Goal: Information Seeking & Learning: Learn about a topic

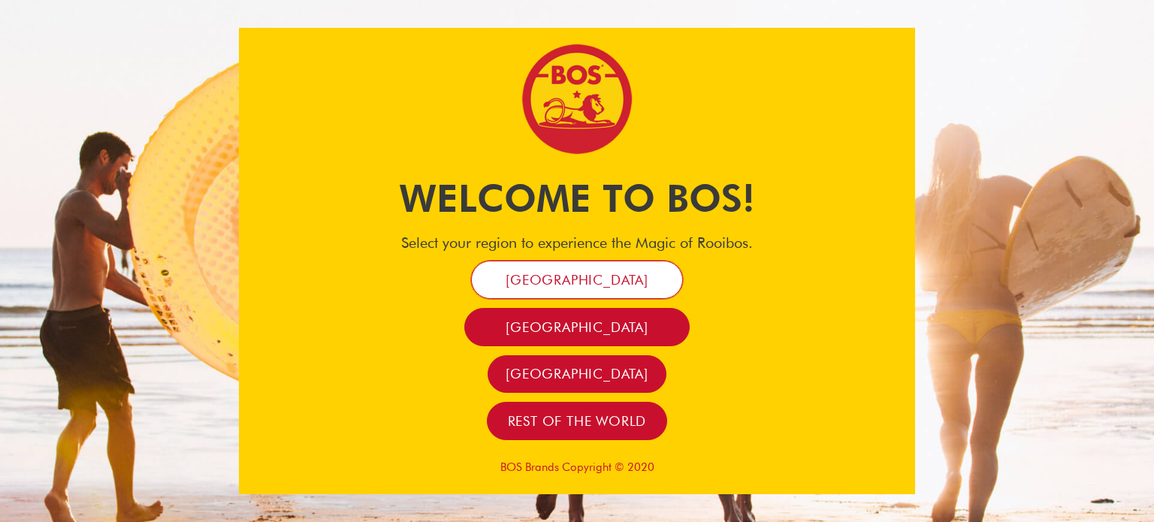
drag, startPoint x: 0, startPoint y: 0, endPoint x: 687, endPoint y: 288, distance: 745.4
click at [640, 279] on link "[GEOGRAPHIC_DATA]" at bounding box center [577, 280] width 212 height 38
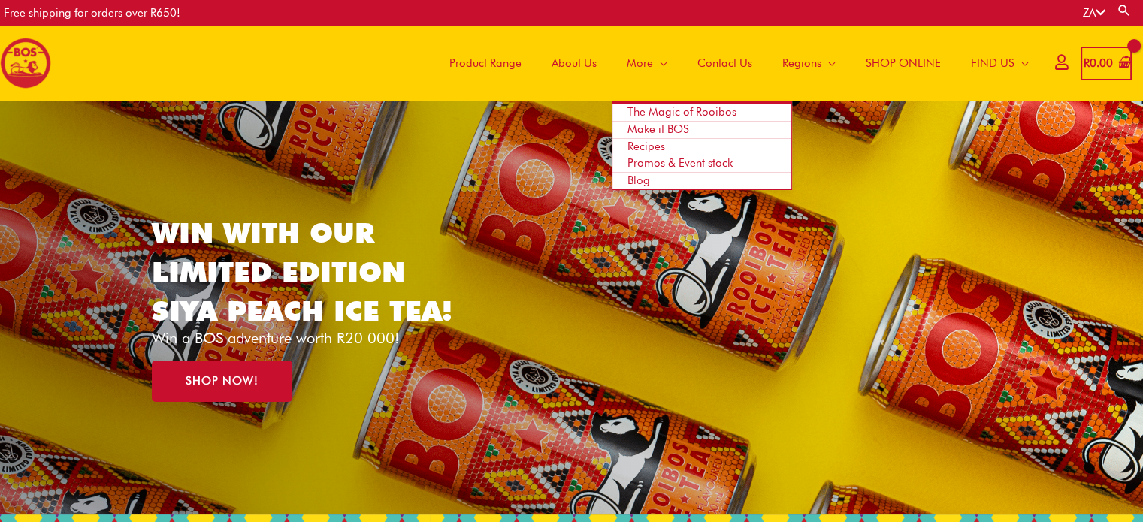
click at [664, 107] on span "The Magic of Rooibos" at bounding box center [681, 112] width 109 height 14
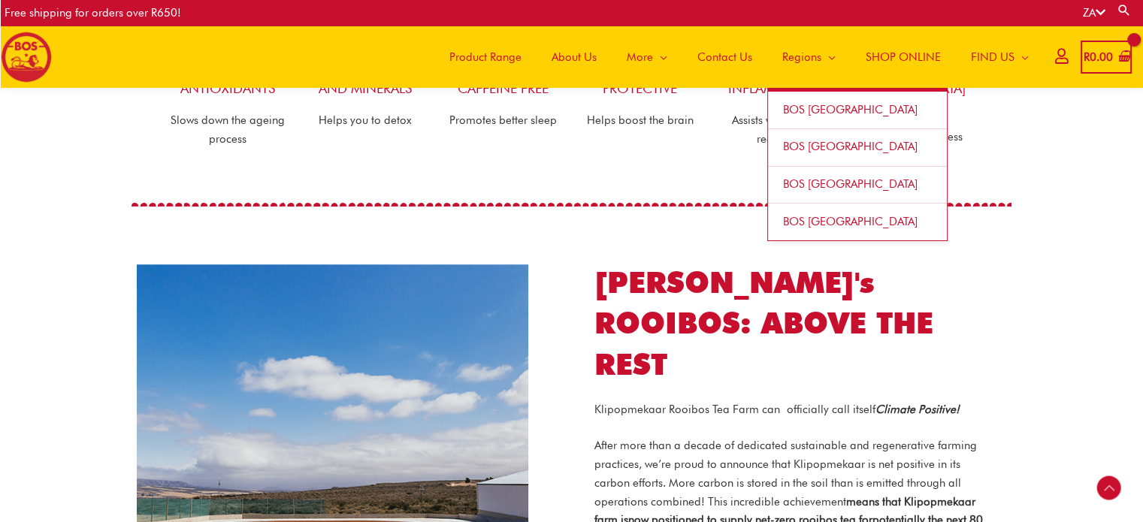
scroll to position [575, 0]
